Goal: Information Seeking & Learning: Find contact information

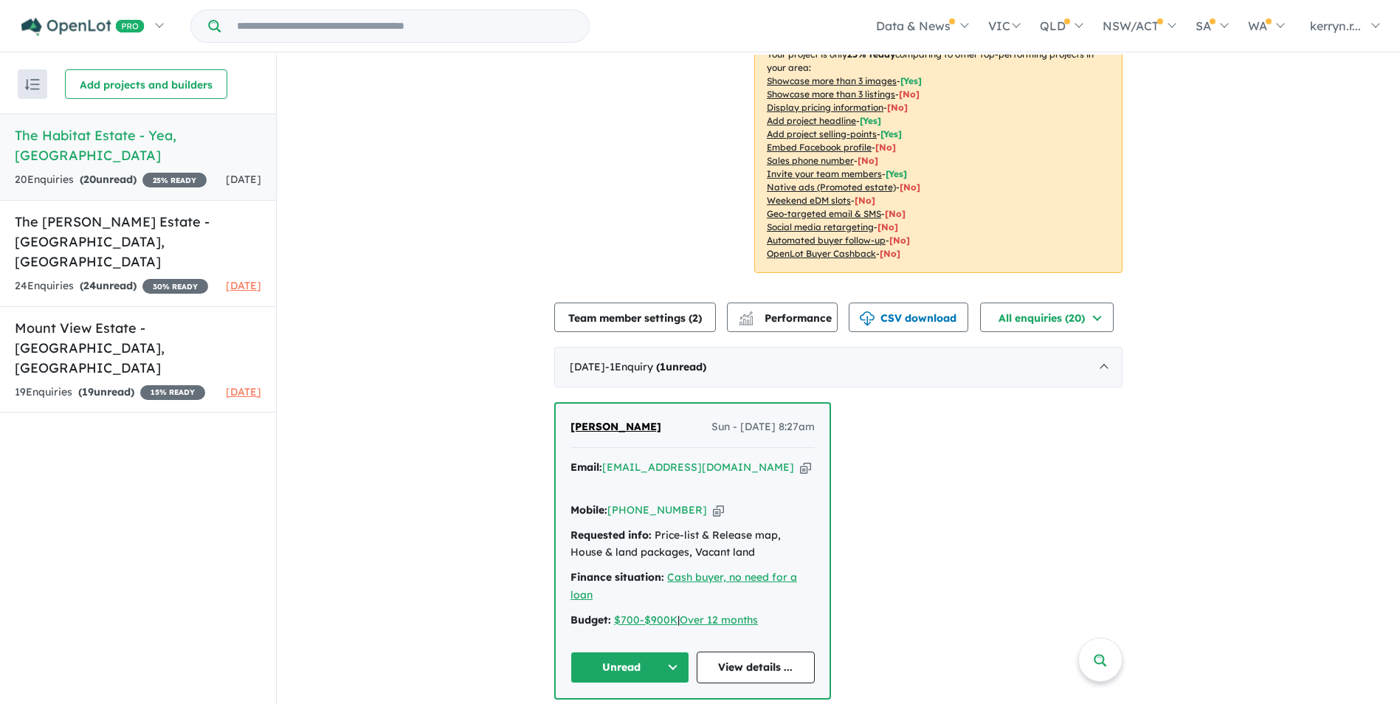
scroll to position [221, 0]
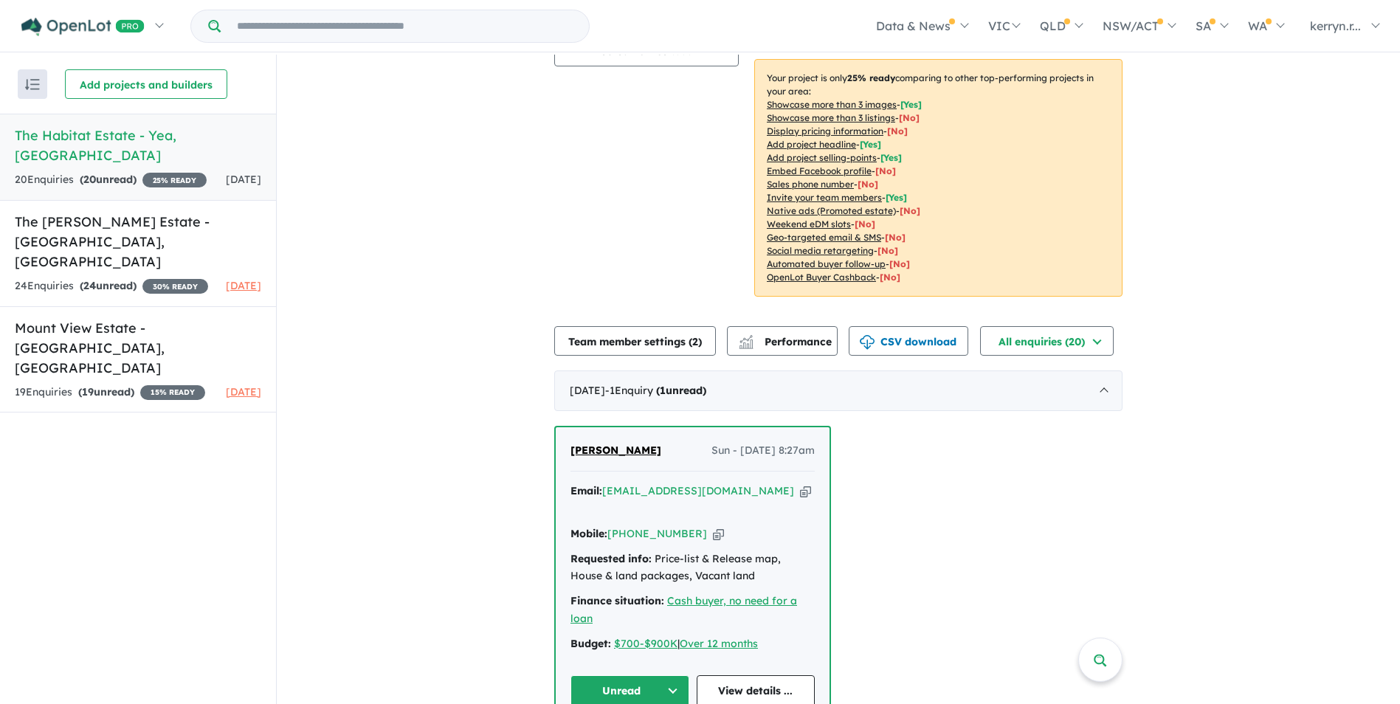
click at [71, 132] on h5 "The Habitat Estate - Yea , VIC" at bounding box center [138, 145] width 247 height 40
click at [103, 139] on h5 "The Habitat Estate - Yea , VIC" at bounding box center [138, 145] width 247 height 40
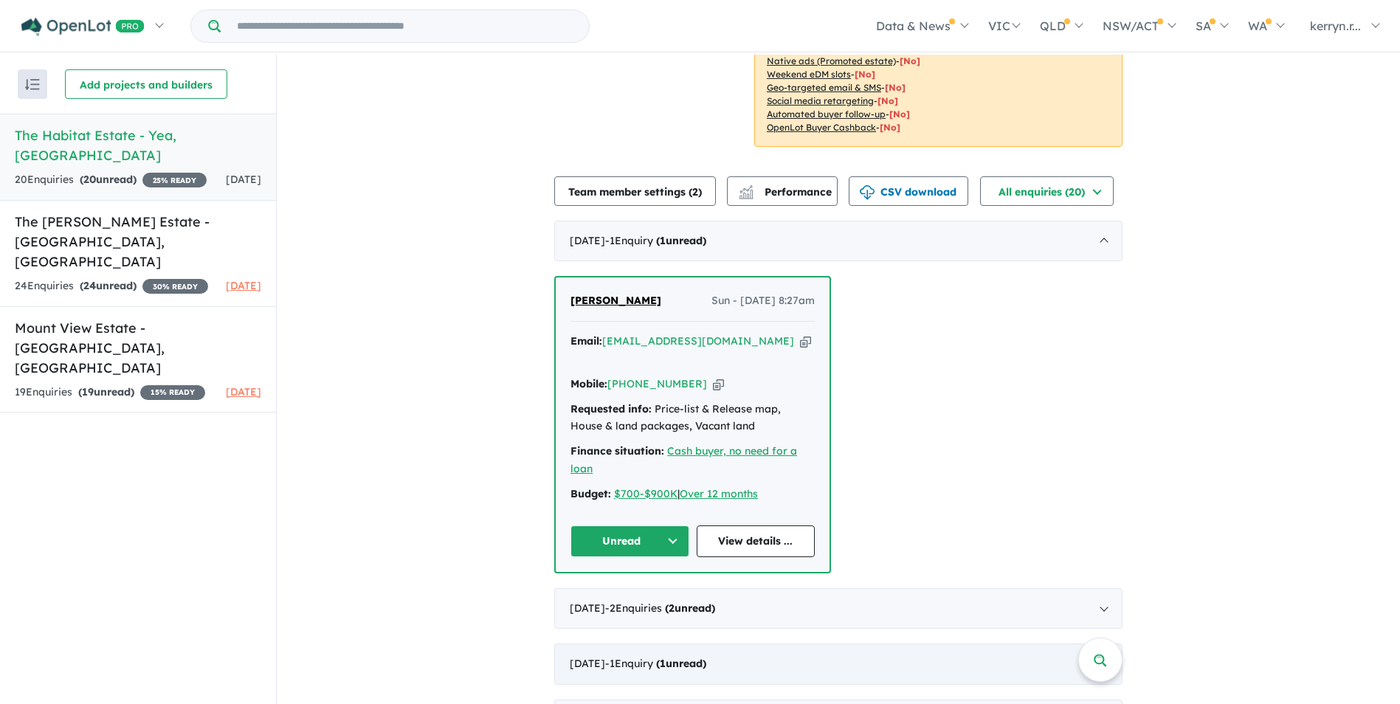
scroll to position [517, 0]
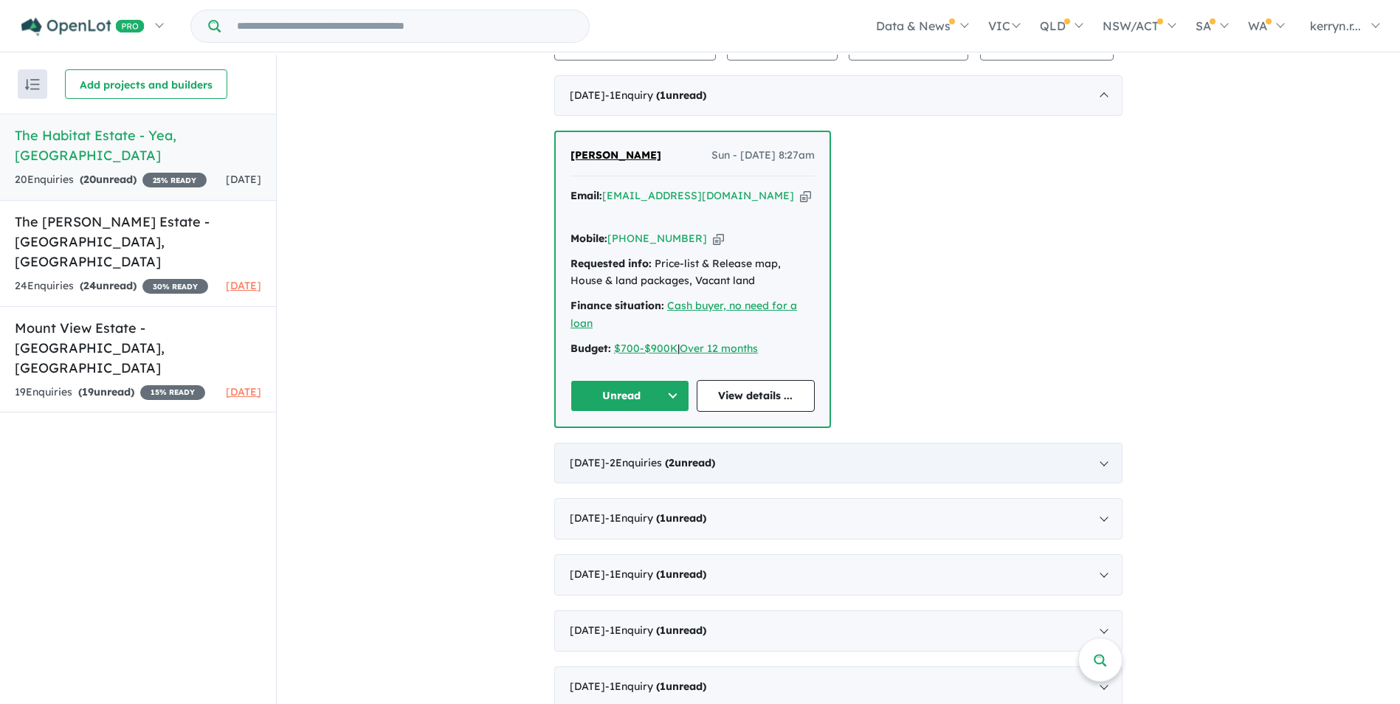
click at [1097, 443] on div "May 2025 - 2 Enquir ies ( 2 unread)" at bounding box center [838, 463] width 568 height 41
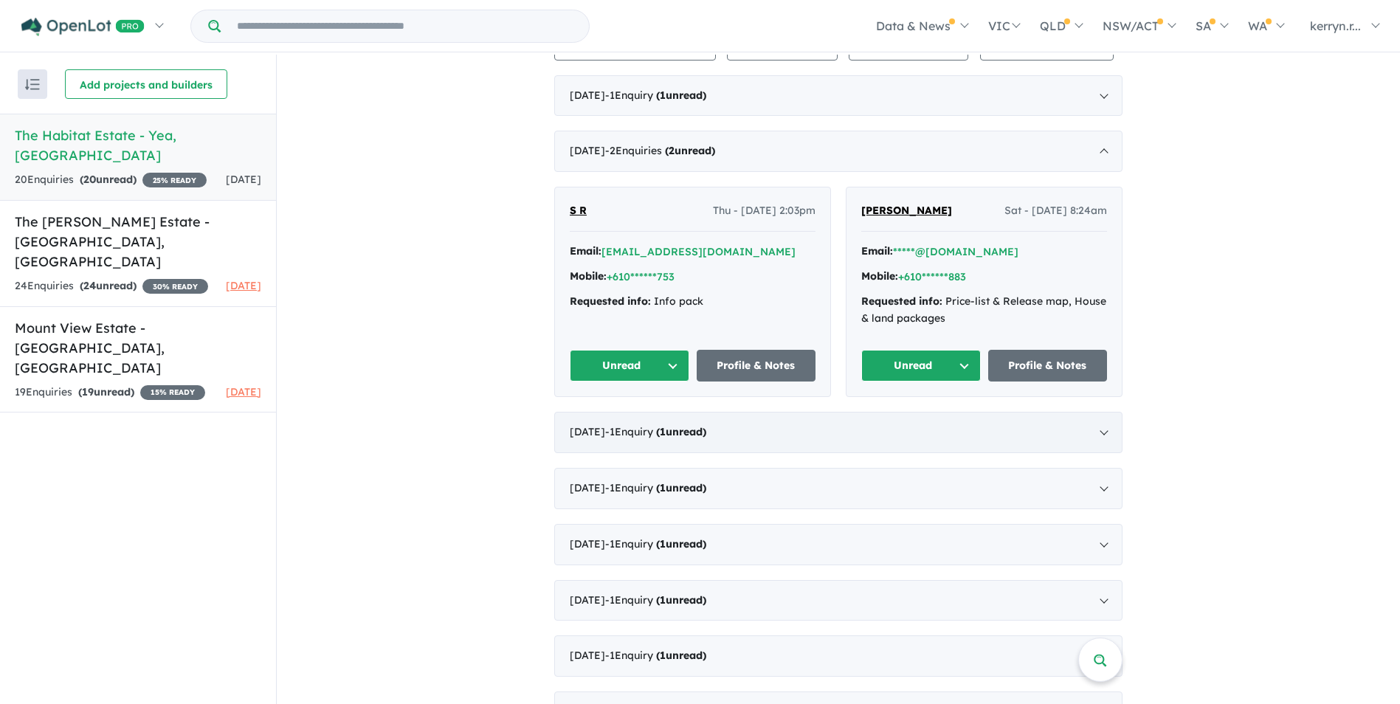
scroll to position [2, 0]
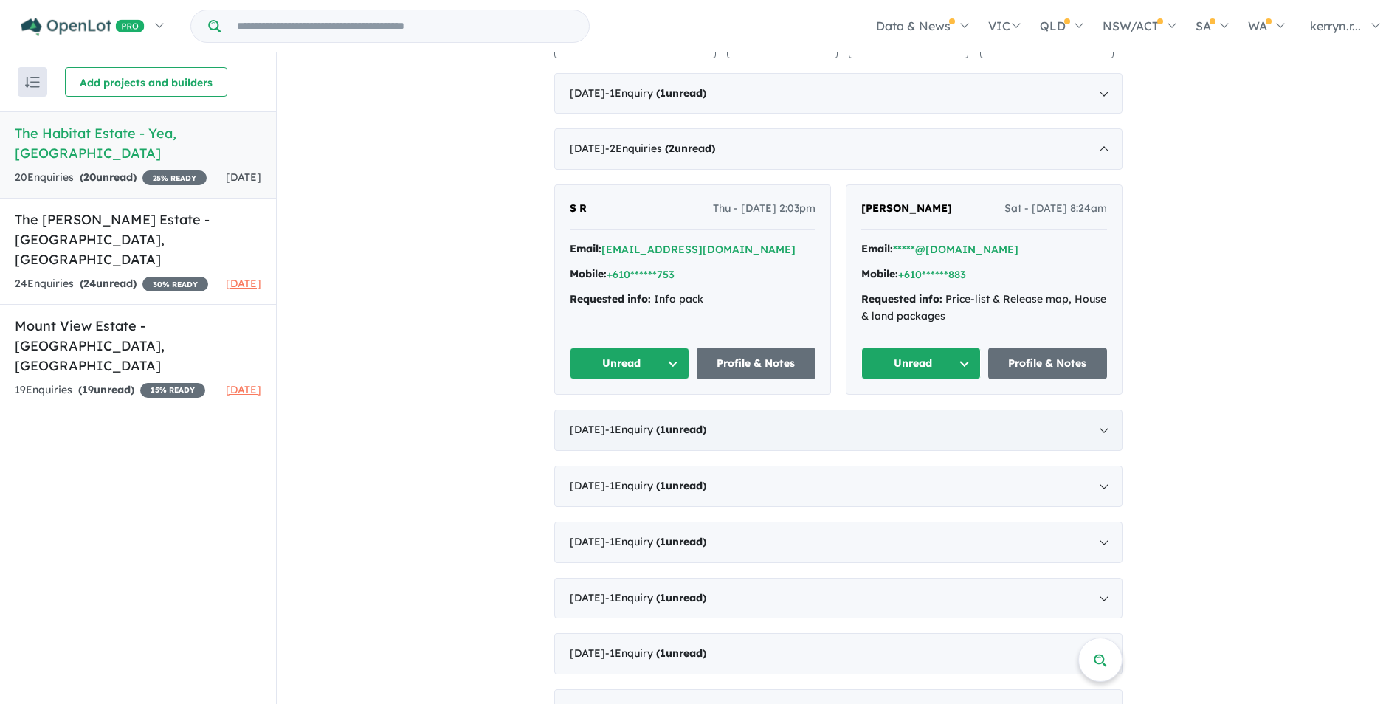
click at [1103, 427] on div "September 2024 - 1 Enquir y ( 1 unread)" at bounding box center [838, 430] width 568 height 41
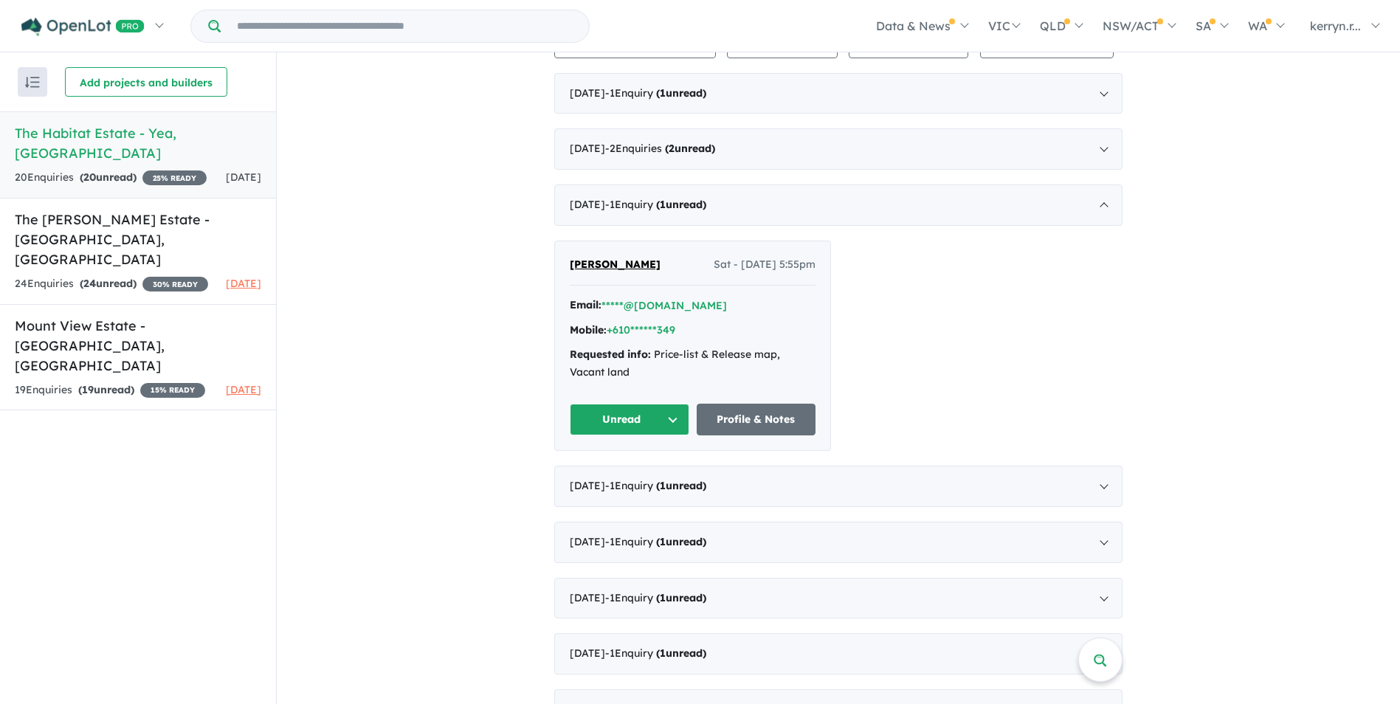
click at [624, 262] on span "[PERSON_NAME]" at bounding box center [615, 264] width 91 height 13
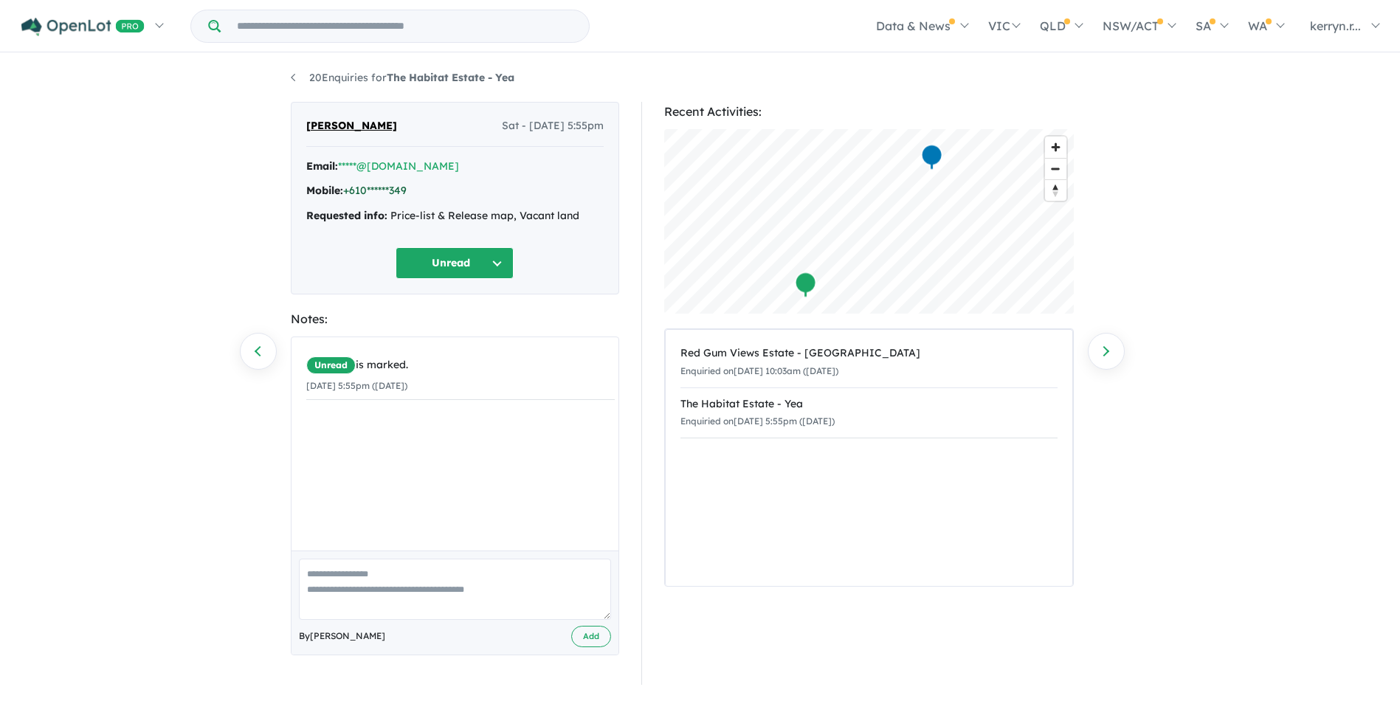
click at [390, 189] on link "+610******349" at bounding box center [374, 190] width 63 height 13
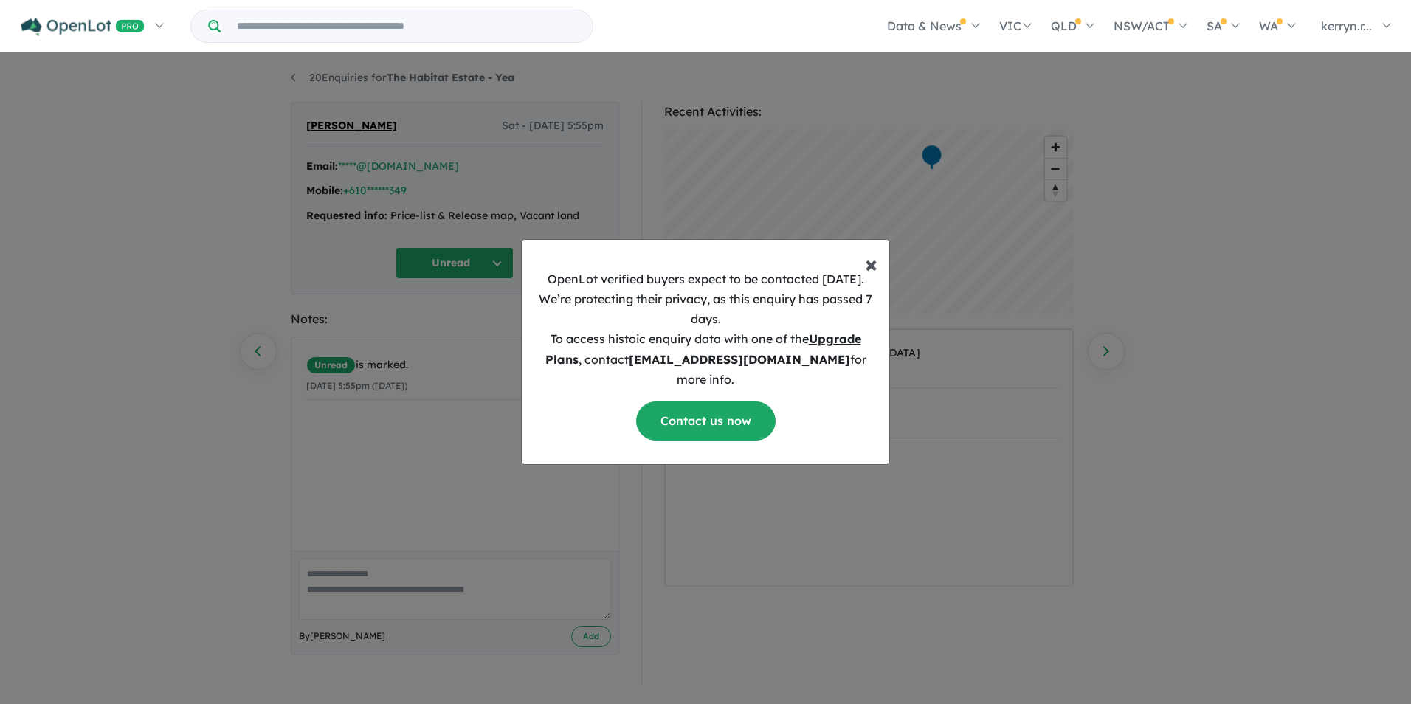
click at [863, 274] on button "× Close" at bounding box center [871, 257] width 36 height 35
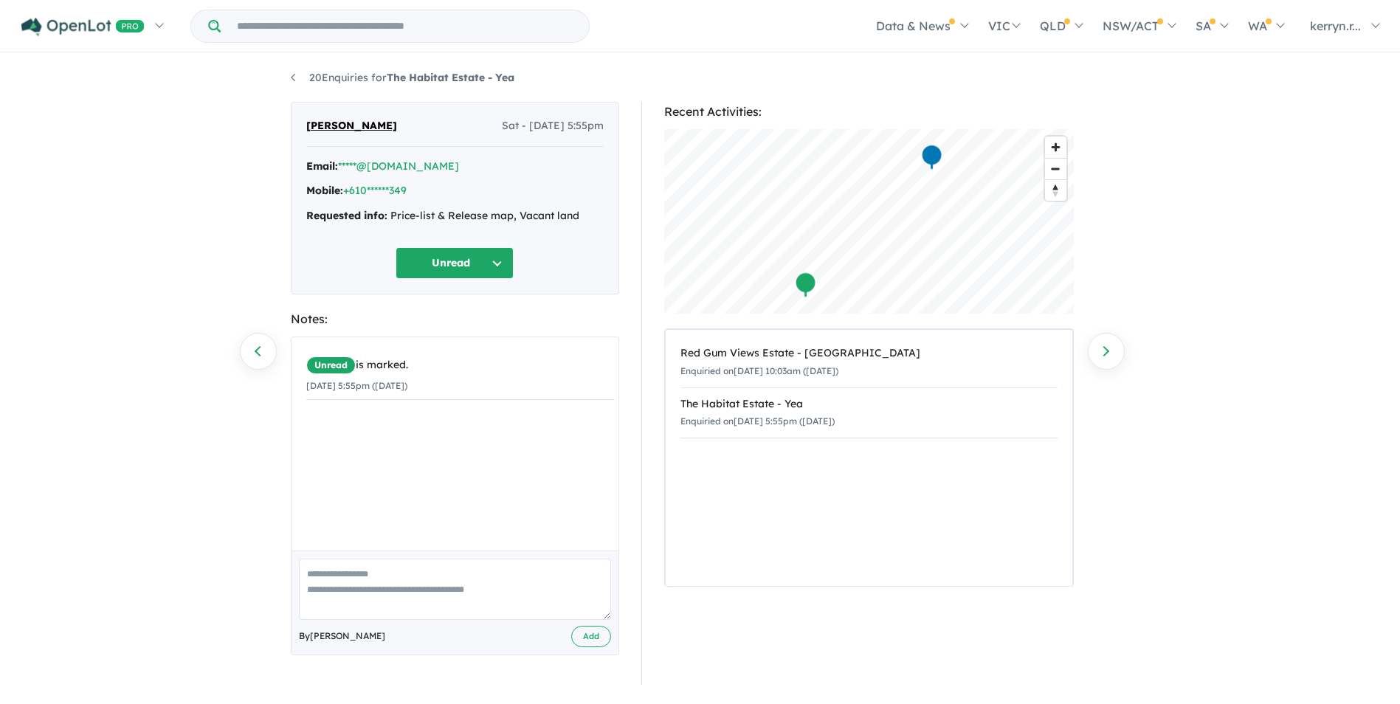
click at [465, 260] on button "Unread" at bounding box center [455, 263] width 118 height 32
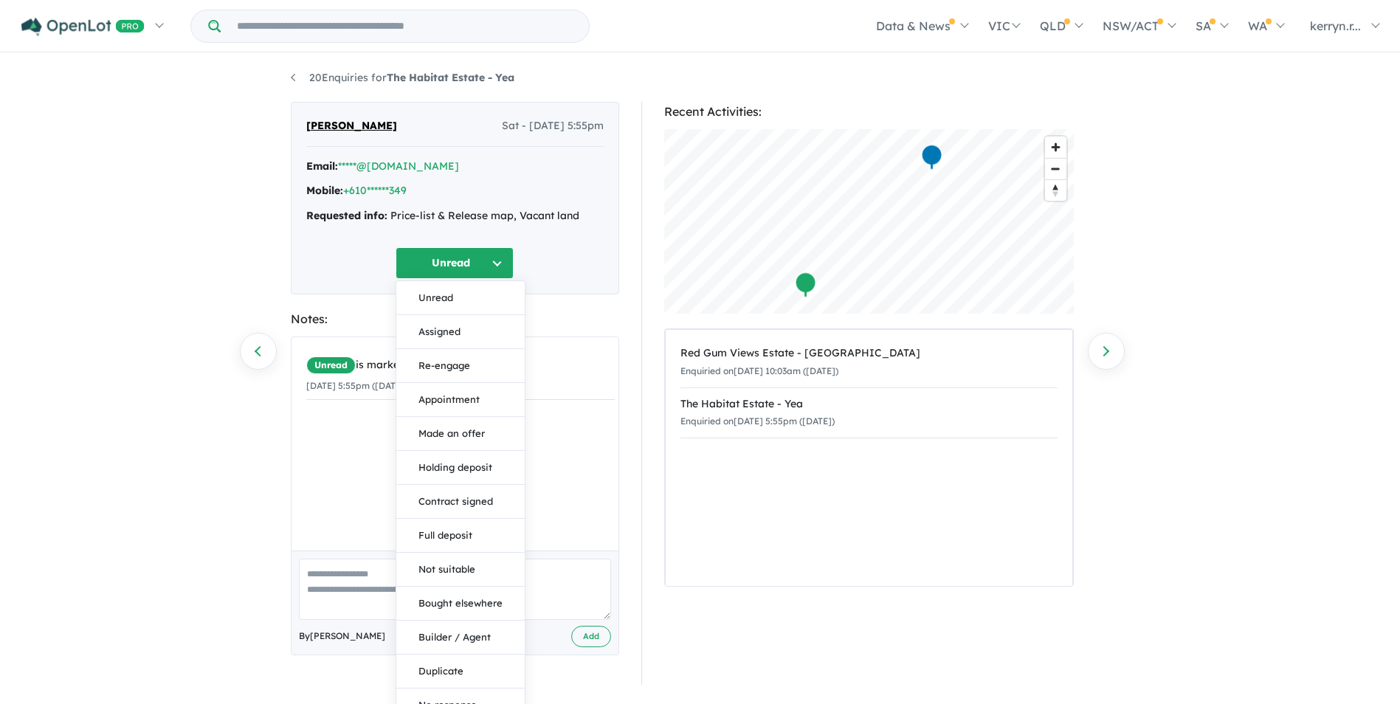
click at [525, 193] on div "Mobile: +610******349" at bounding box center [454, 191] width 297 height 18
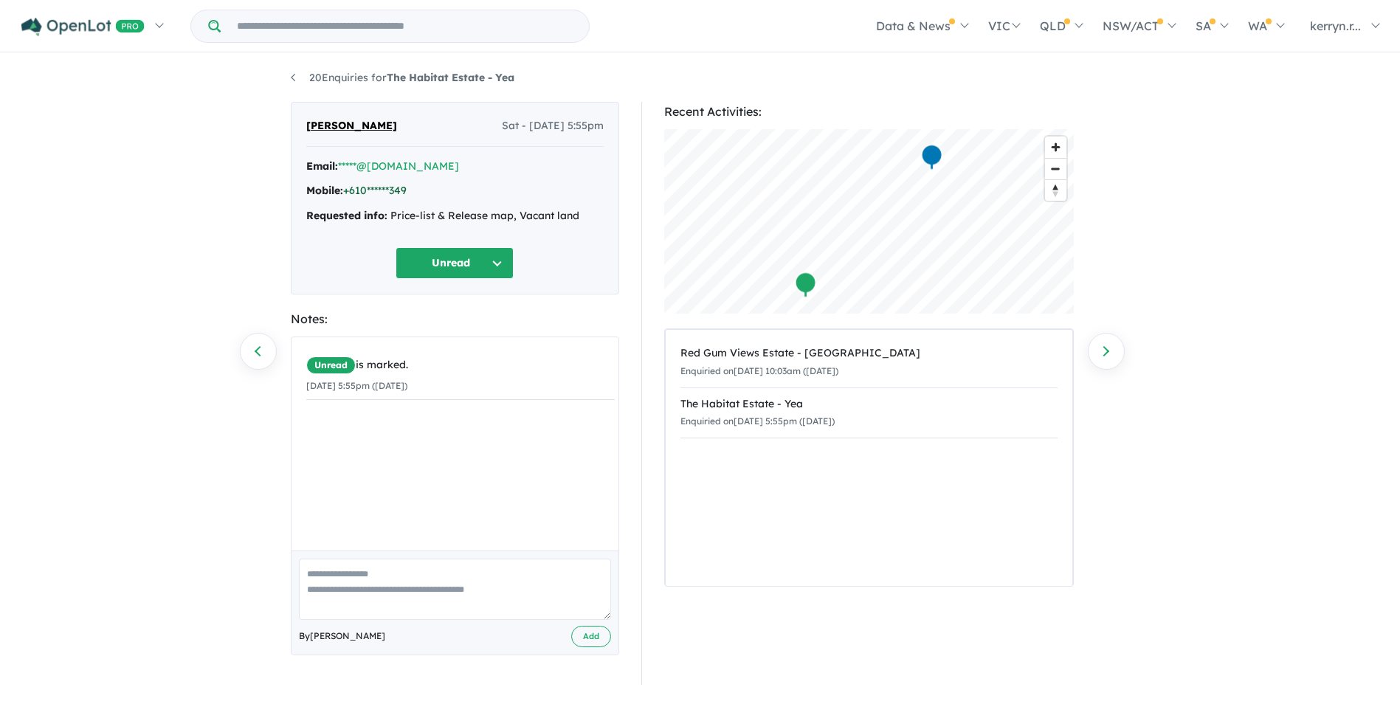
click at [362, 187] on link "+610******349" at bounding box center [374, 190] width 63 height 13
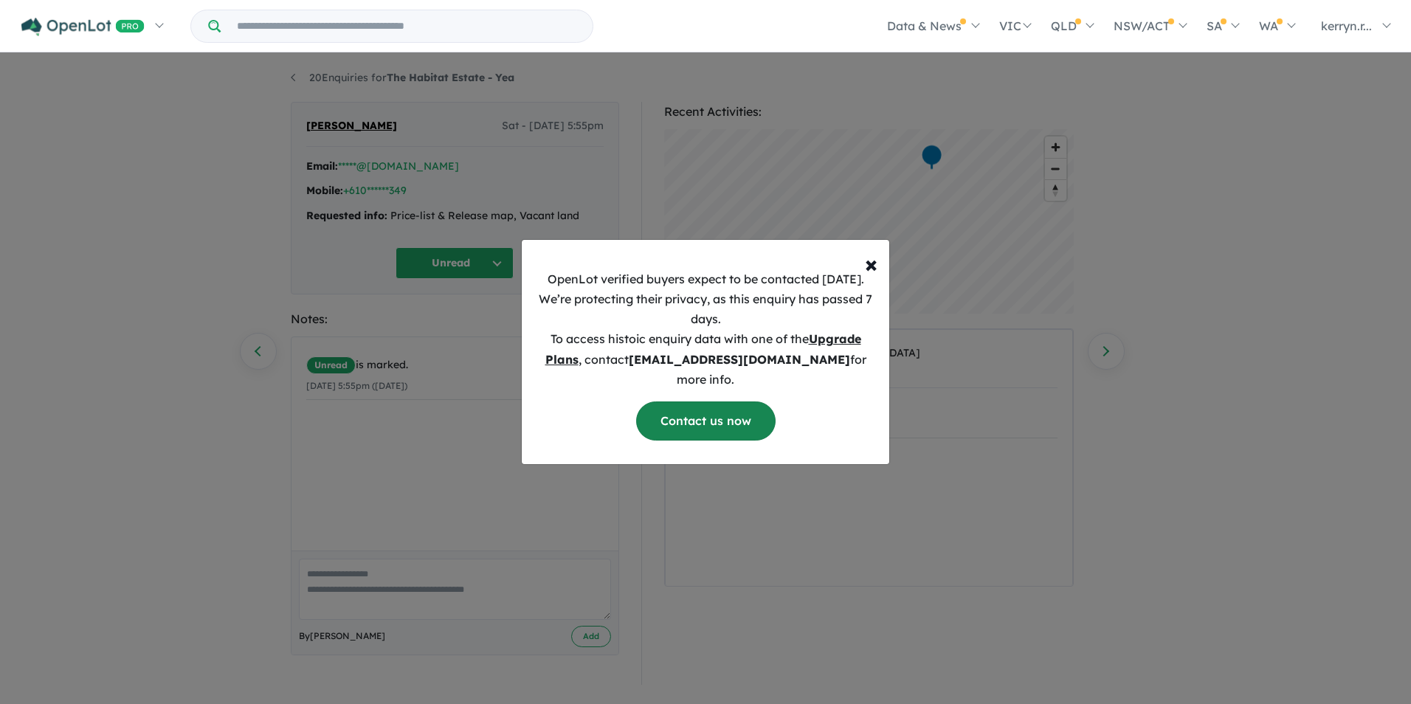
click at [746, 403] on link "Contact us now" at bounding box center [705, 421] width 139 height 39
click at [864, 274] on button "× Close" at bounding box center [871, 257] width 36 height 35
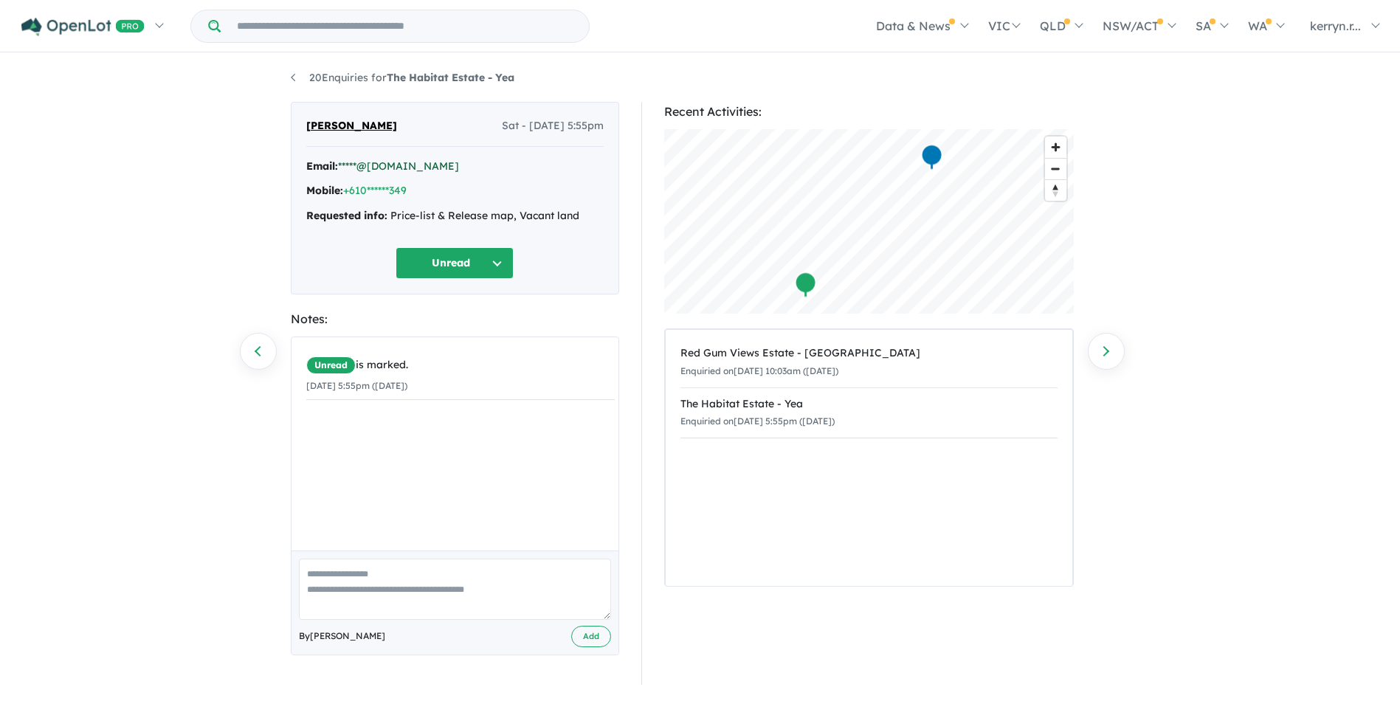
click at [413, 162] on link "*****@[DOMAIN_NAME]" at bounding box center [398, 165] width 121 height 13
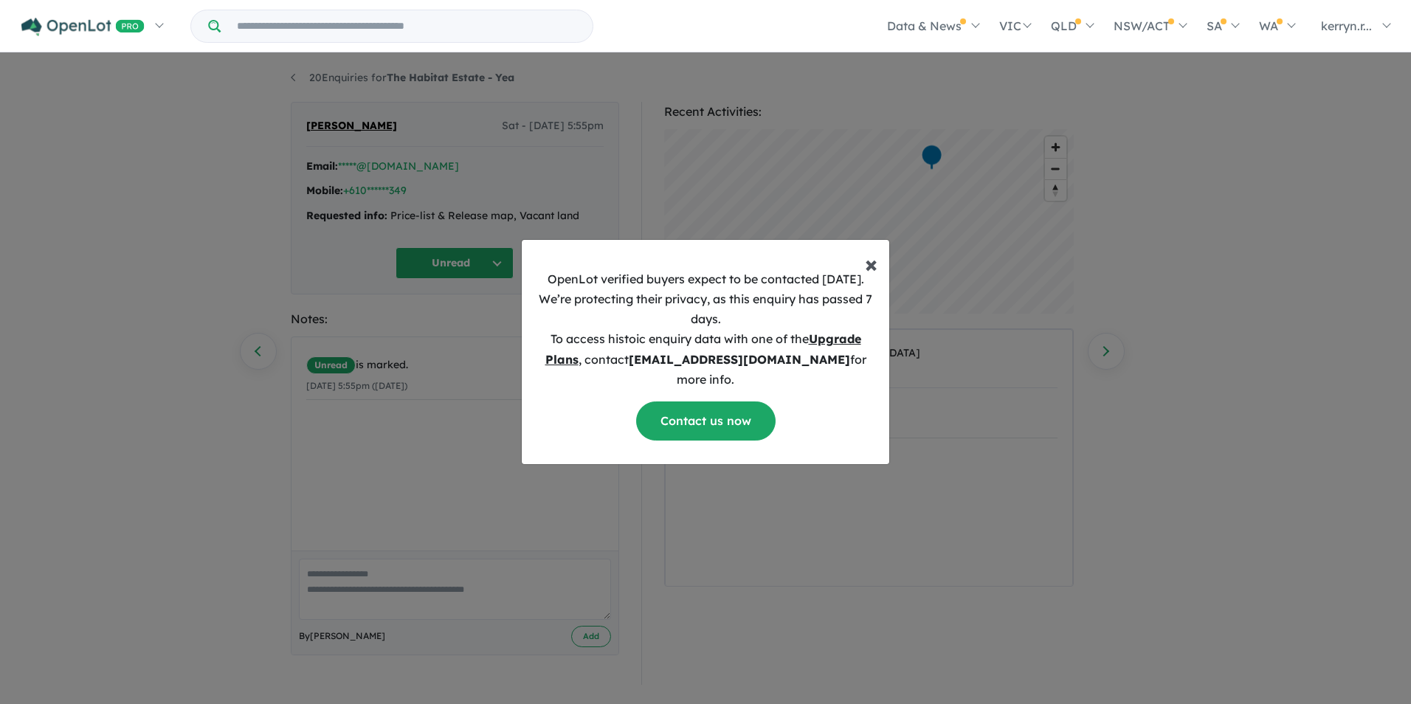
click at [869, 276] on span "×" at bounding box center [871, 264] width 13 height 30
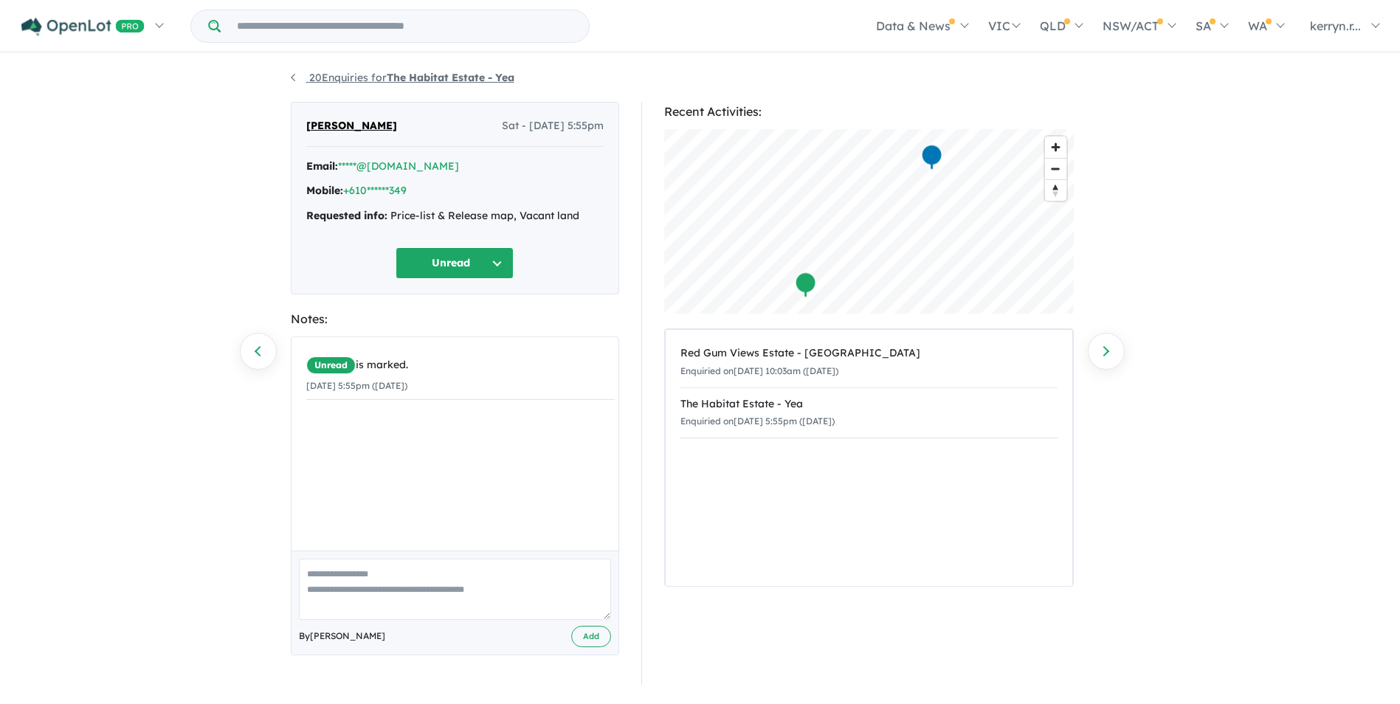
click at [291, 78] on link "20 Enquiries for The Habitat Estate - [GEOGRAPHIC_DATA]" at bounding box center [403, 77] width 224 height 13
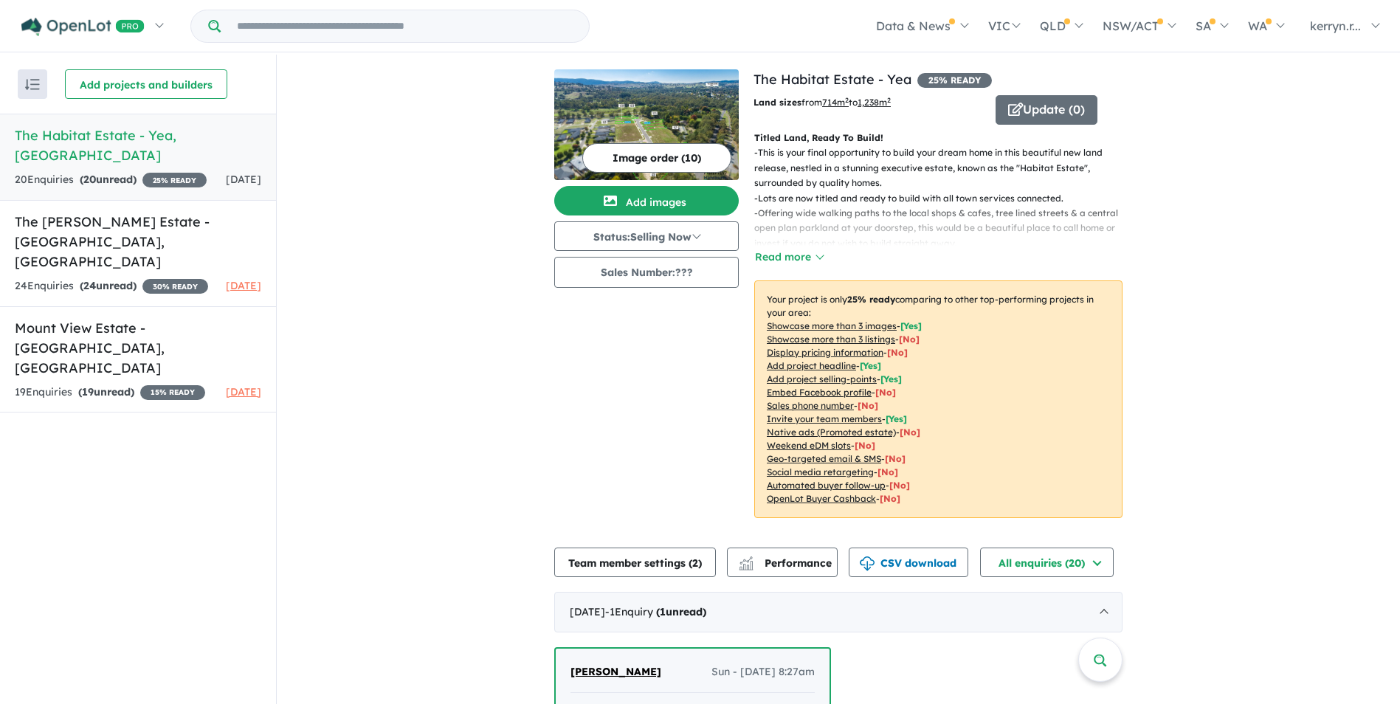
click at [110, 134] on h5 "The Habitat Estate - [GEOGRAPHIC_DATA] , [GEOGRAPHIC_DATA]" at bounding box center [138, 145] width 247 height 40
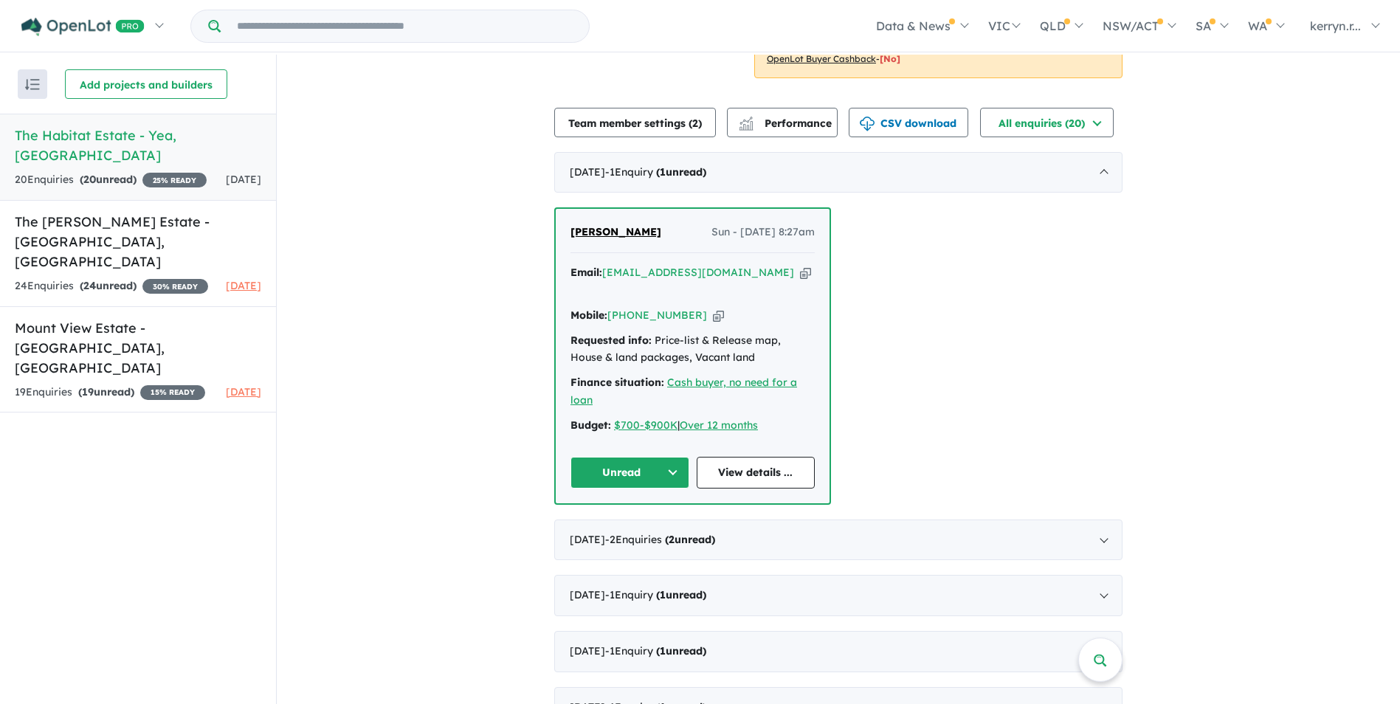
scroll to position [517, 0]
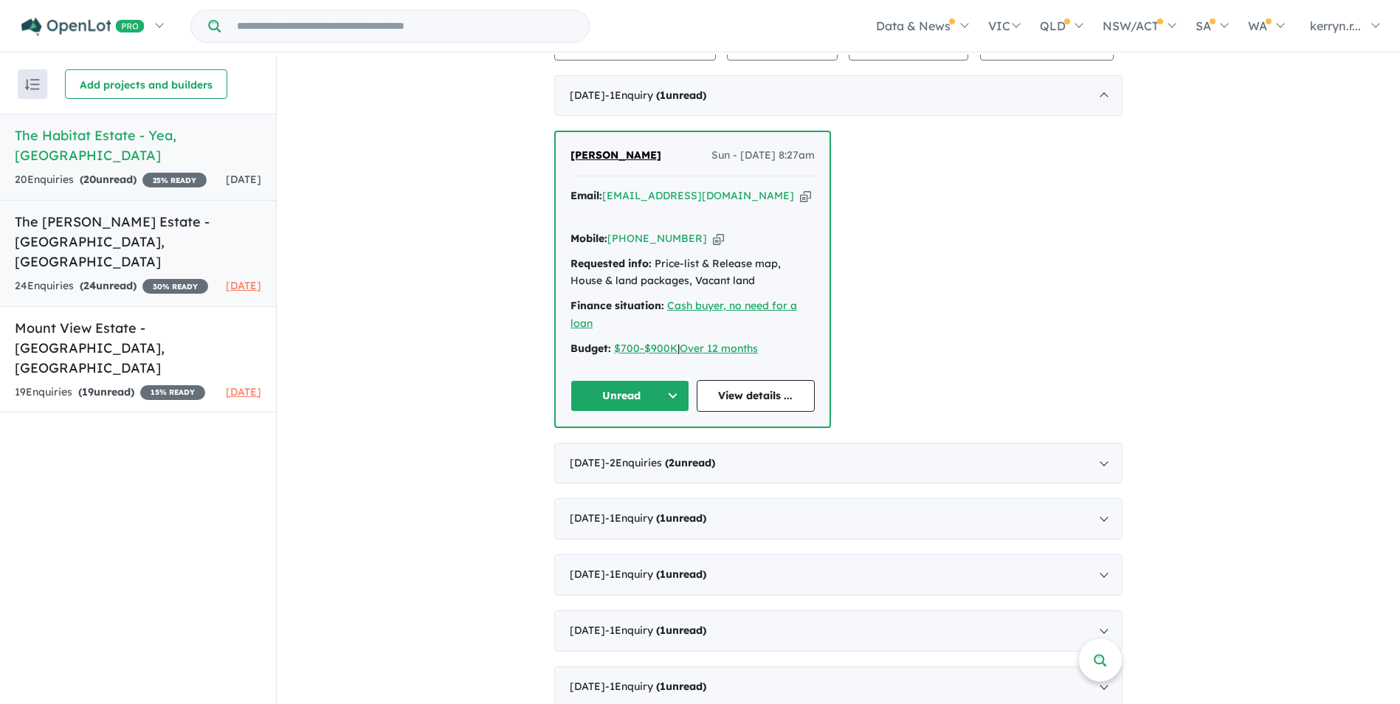
click at [163, 219] on h5 "The [PERSON_NAME] Estate - [GEOGRAPHIC_DATA] , [GEOGRAPHIC_DATA]" at bounding box center [138, 242] width 247 height 60
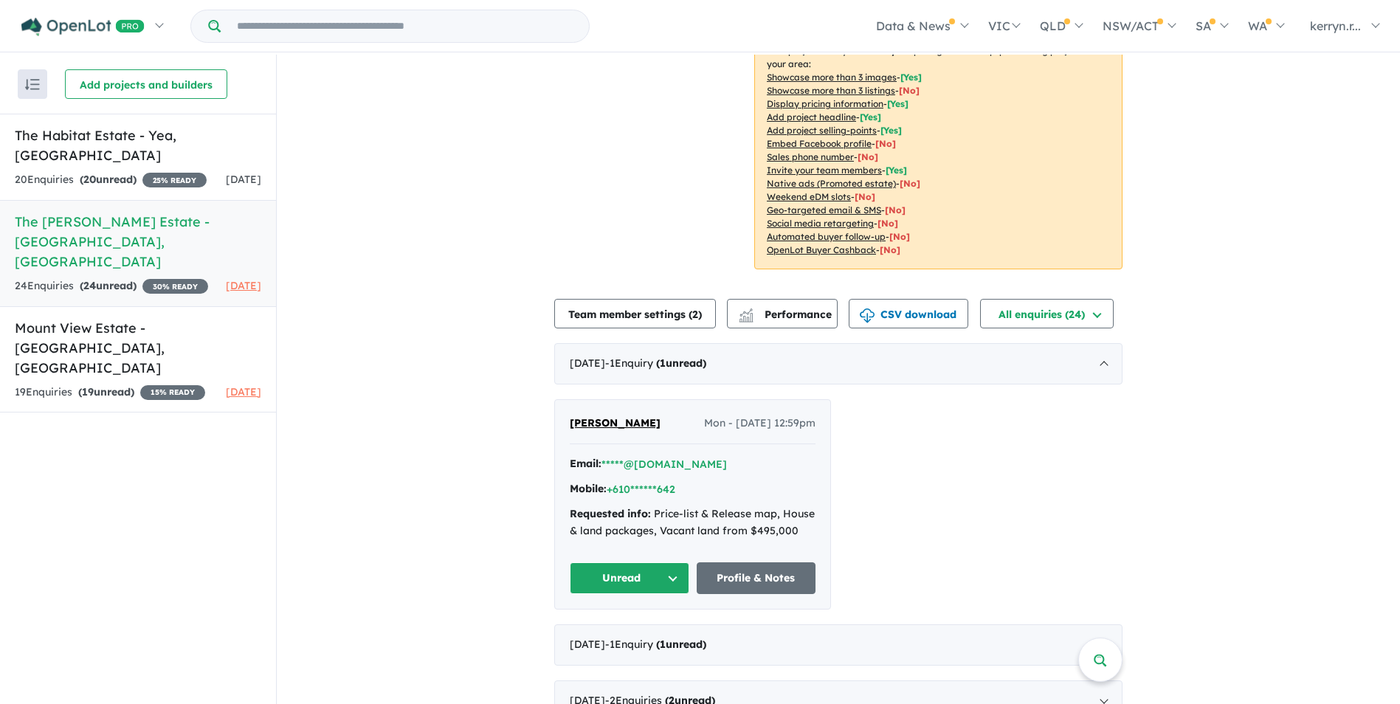
scroll to position [295, 0]
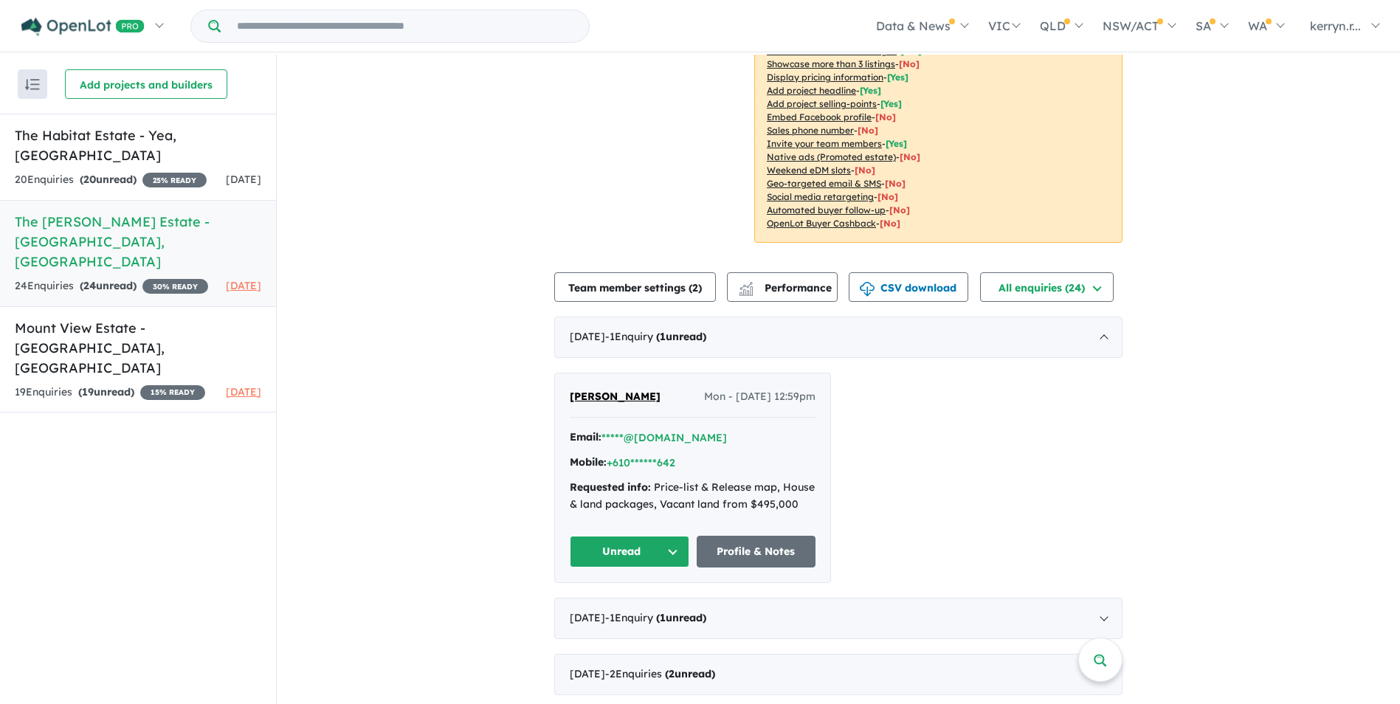
click at [621, 390] on span "[PERSON_NAME]" at bounding box center [615, 396] width 91 height 13
